Goal: Browse casually

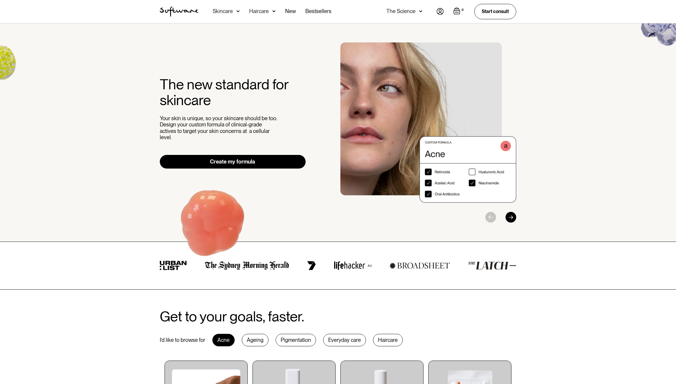
click at [632, 97] on div "The new standard for skincare Your skin is unique, so your skincare should be t…" at bounding box center [338, 132] width 676 height 218
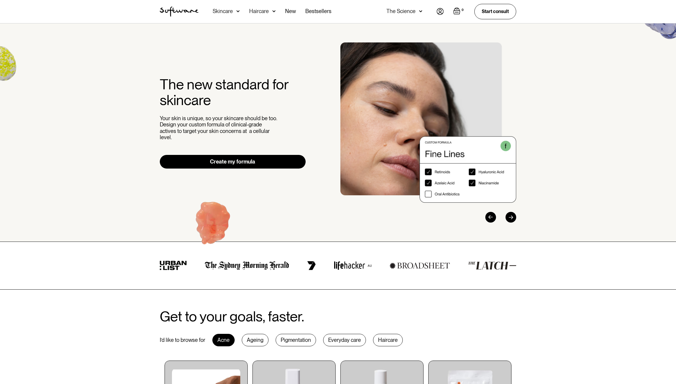
click at [511, 216] on div at bounding box center [488, 217] width 56 height 11
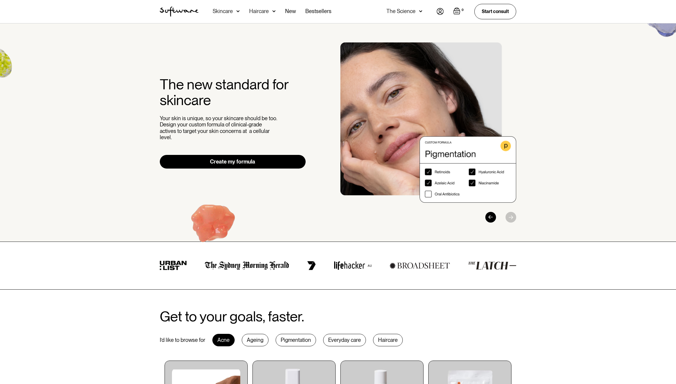
click at [511, 216] on div at bounding box center [488, 217] width 56 height 11
click at [488, 217] on div "Previous slide" at bounding box center [490, 217] width 11 height 11
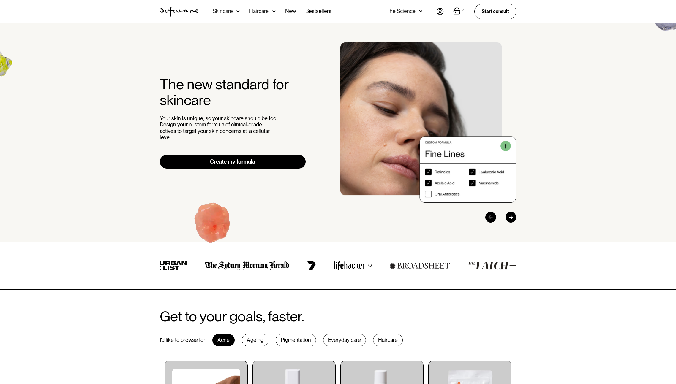
click at [490, 216] on div "Previous slide" at bounding box center [490, 217] width 11 height 11
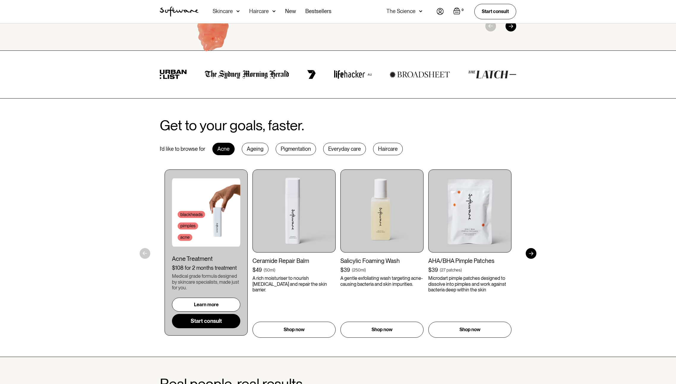
scroll to position [250, 0]
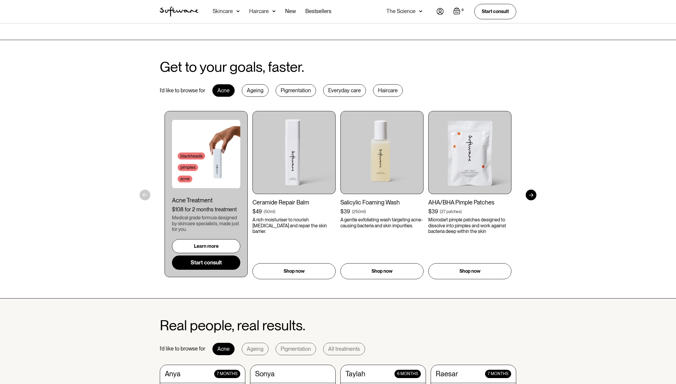
click at [532, 193] on div at bounding box center [530, 195] width 11 height 11
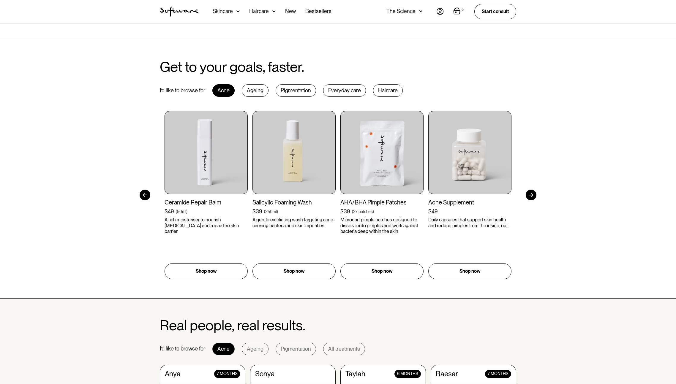
click at [532, 193] on div at bounding box center [530, 195] width 11 height 11
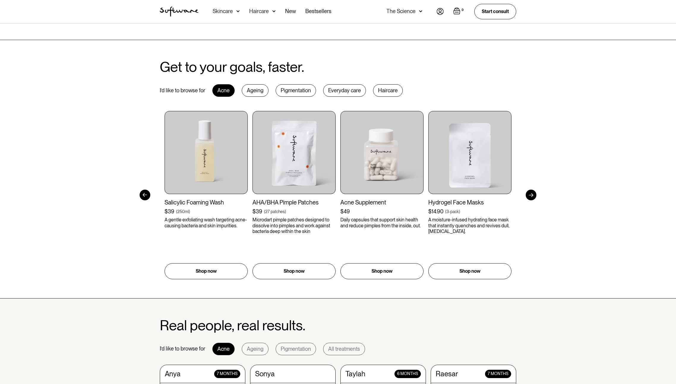
click at [532, 193] on div at bounding box center [530, 195] width 11 height 11
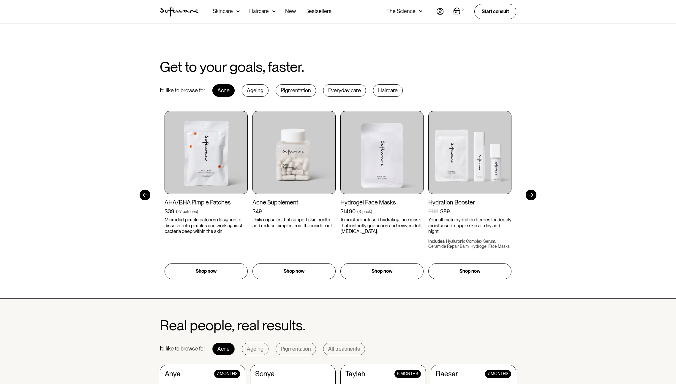
click at [532, 193] on div at bounding box center [530, 195] width 11 height 11
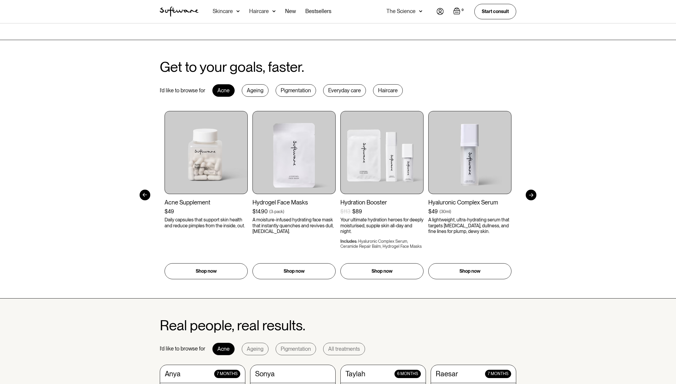
click at [532, 193] on div at bounding box center [530, 195] width 11 height 11
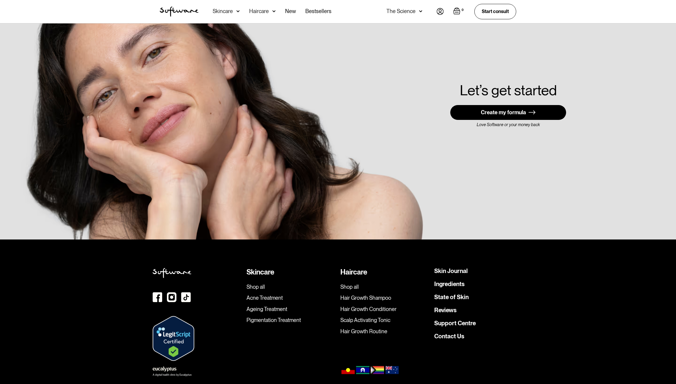
scroll to position [1652, 0]
